Goal: Navigation & Orientation: Find specific page/section

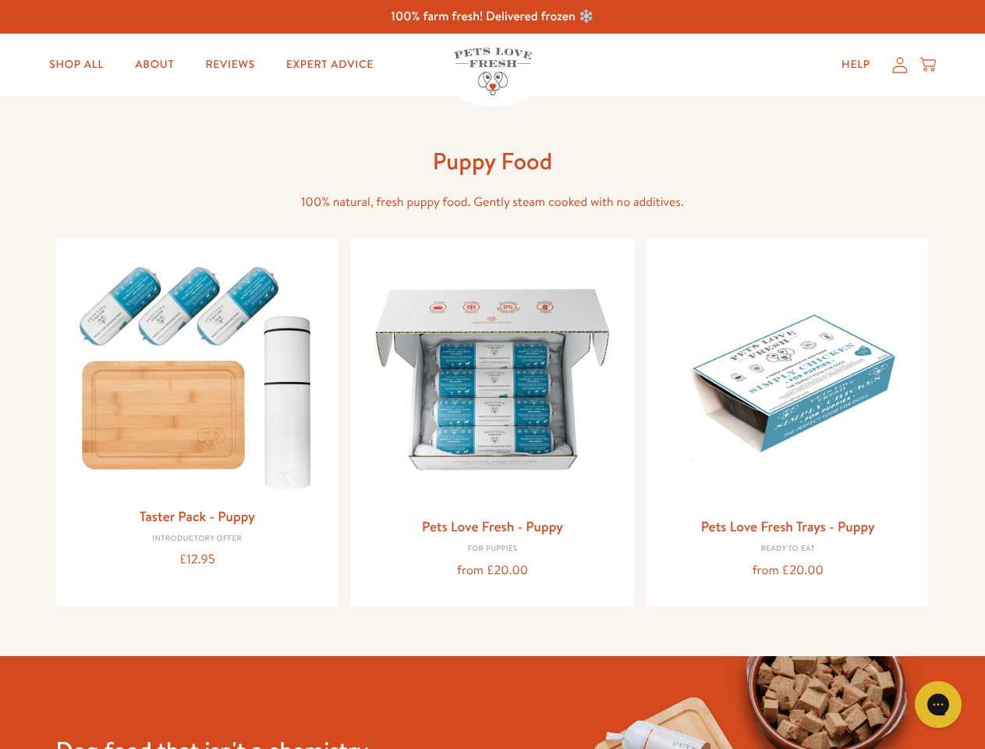
click at [938, 704] on icon "Open gorgias live chat" at bounding box center [937, 703] width 15 height 15
